Goal: Navigation & Orientation: Find specific page/section

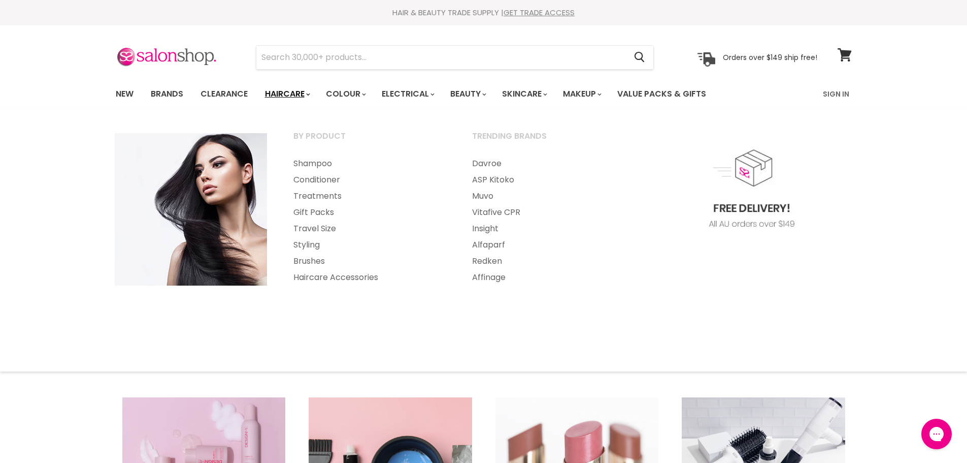
click at [308, 94] on polygon "Main menu" at bounding box center [307, 94] width 2 height 3
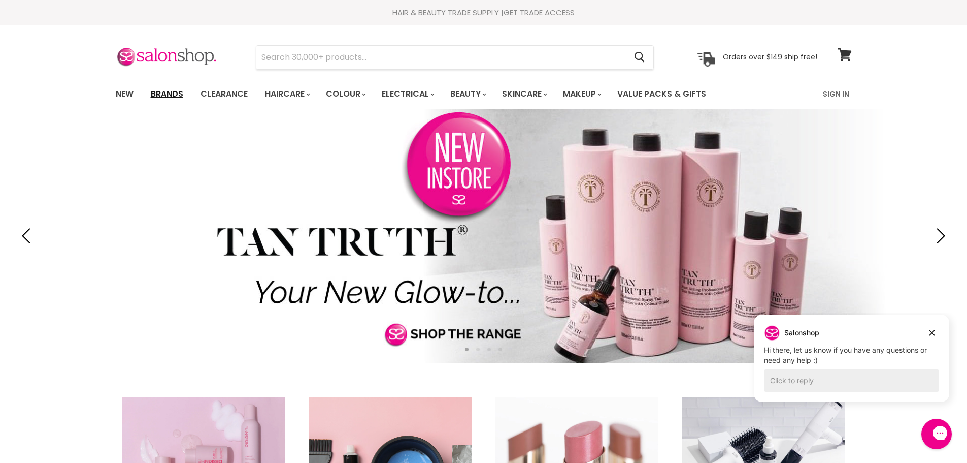
click at [179, 93] on link "Brands" at bounding box center [167, 93] width 48 height 21
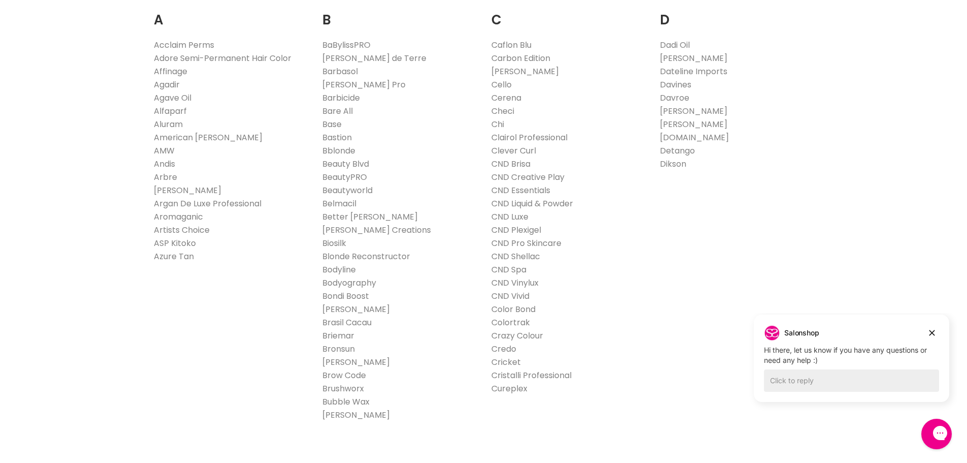
scroll to position [254, 0]
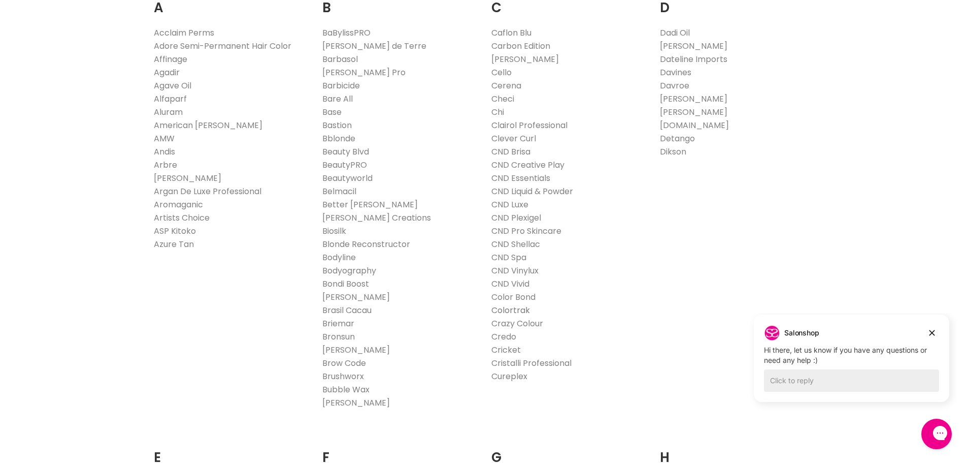
click at [512, 307] on link "Colortrak" at bounding box center [511, 310] width 39 height 12
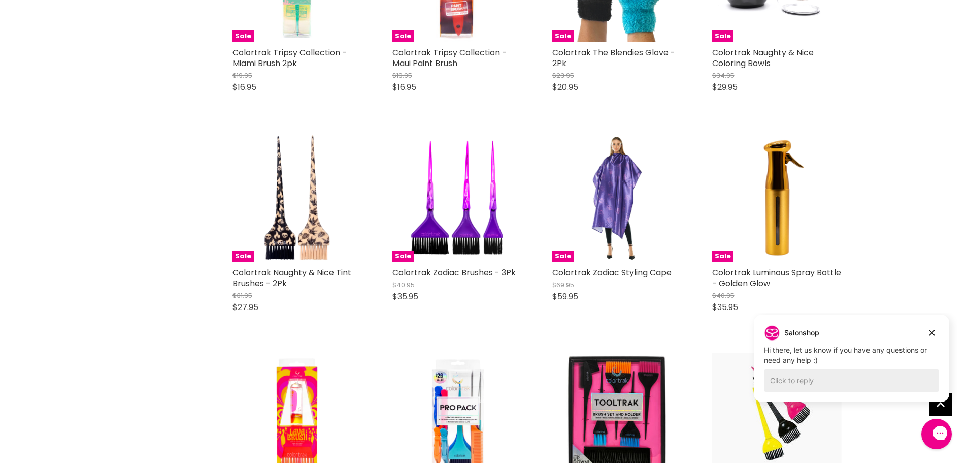
scroll to position [2285, 0]
